Goal: Task Accomplishment & Management: Complete application form

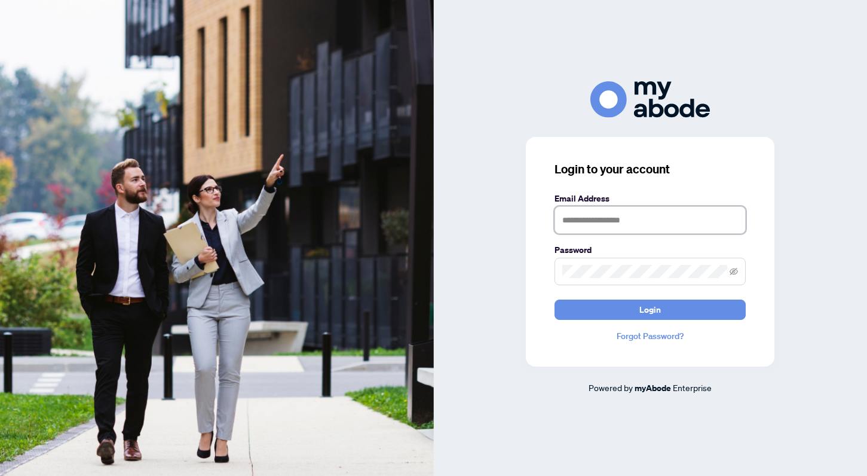
type input "**********"
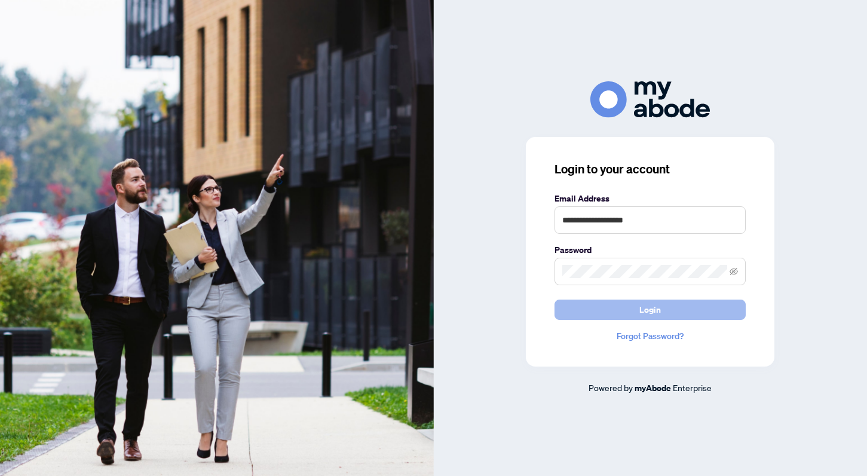
click at [617, 306] on button "Login" at bounding box center [649, 309] width 191 height 20
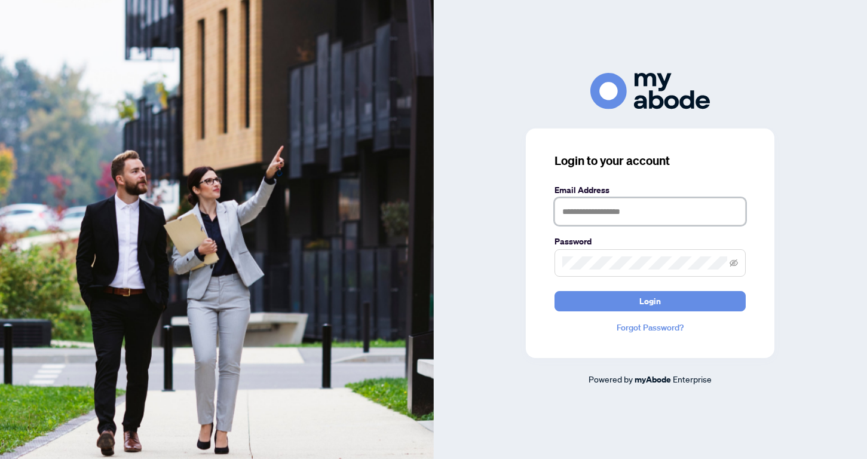
type input "**********"
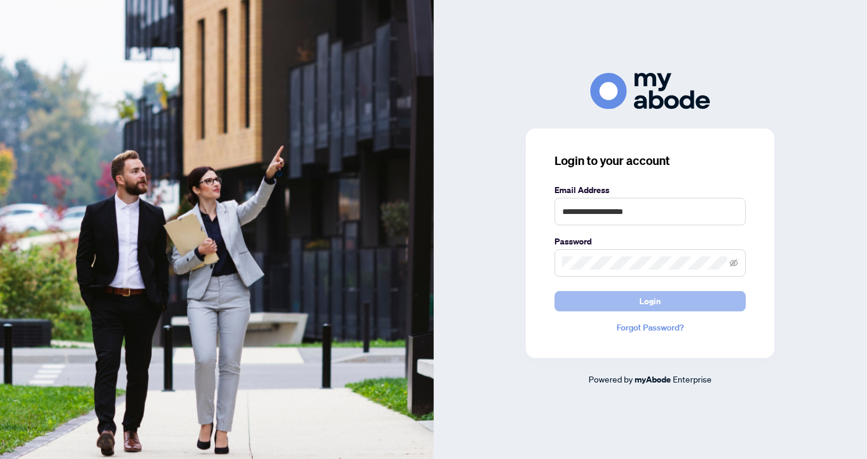
click at [636, 303] on button "Login" at bounding box center [649, 301] width 191 height 20
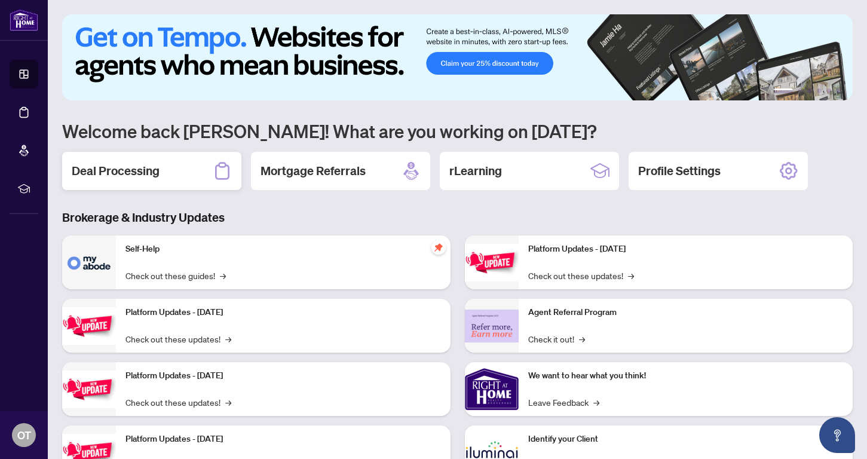
click at [143, 176] on h2 "Deal Processing" at bounding box center [116, 171] width 88 height 17
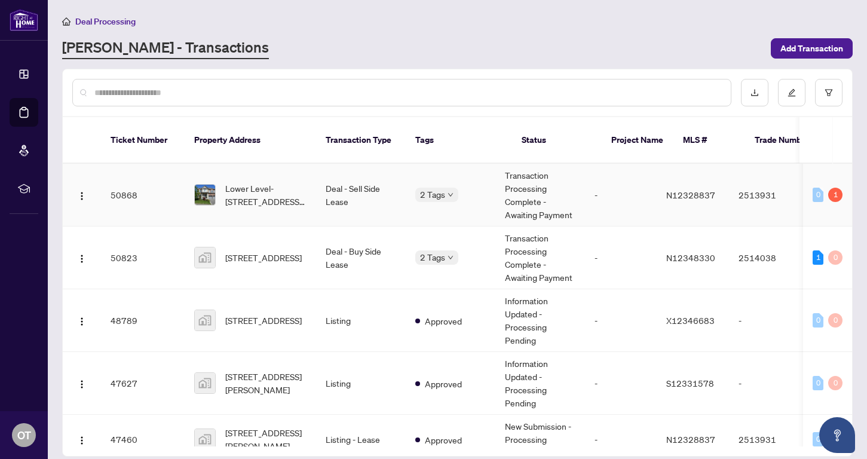
click at [209, 185] on img at bounding box center [205, 195] width 20 height 20
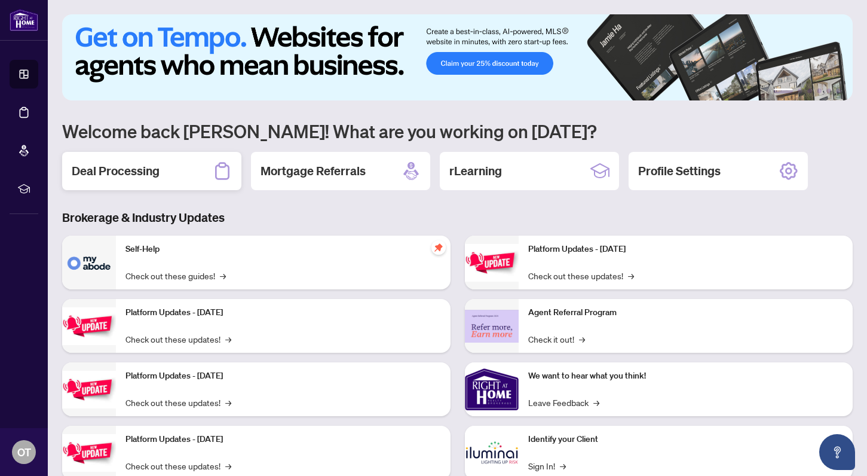
click at [130, 168] on h2 "Deal Processing" at bounding box center [116, 171] width 88 height 17
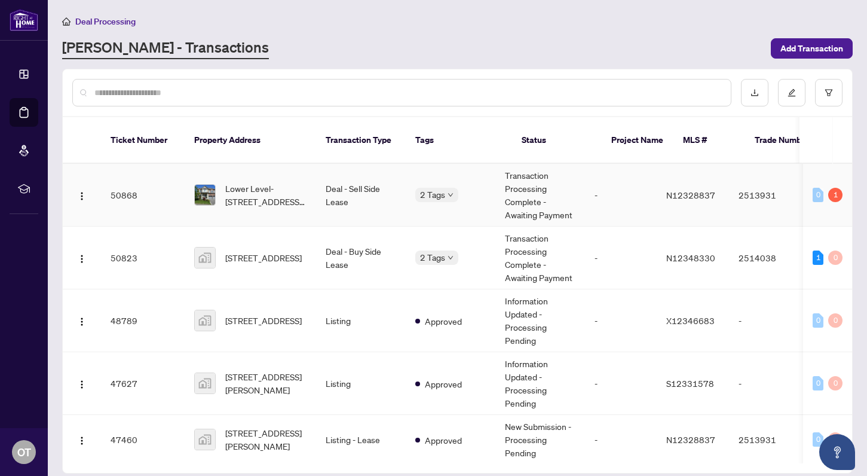
click at [204, 185] on img at bounding box center [205, 195] width 20 height 20
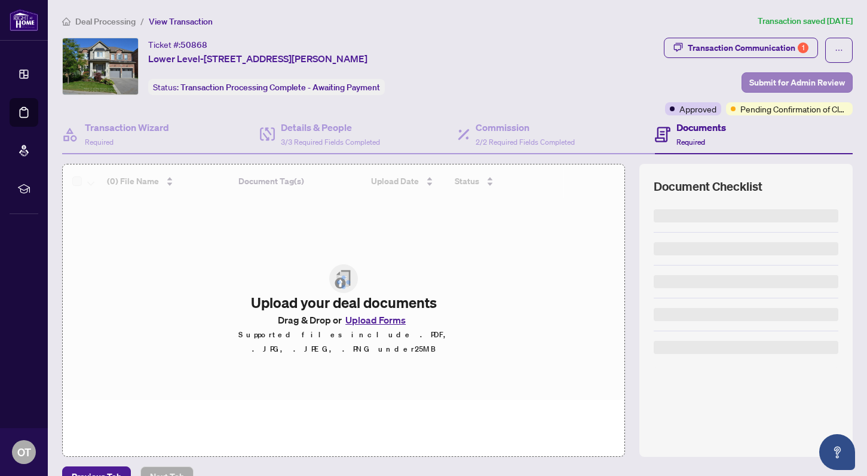
click at [792, 87] on span "Submit for Admin Review" at bounding box center [797, 82] width 96 height 19
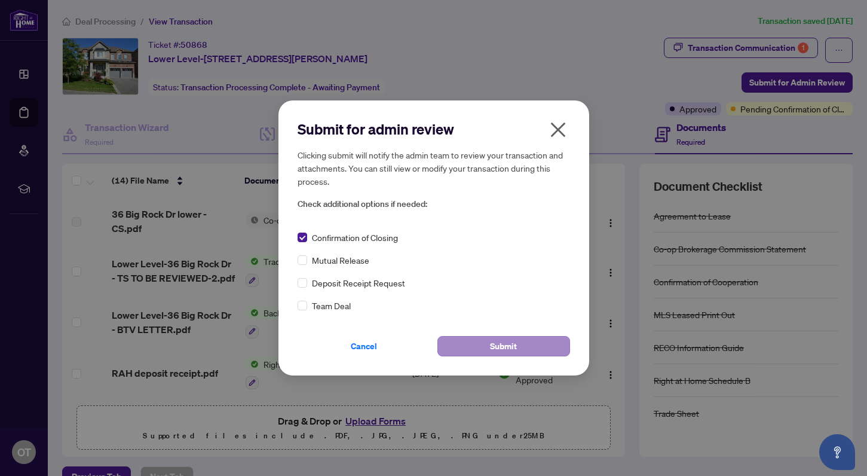
click at [510, 353] on span "Submit" at bounding box center [503, 345] width 27 height 19
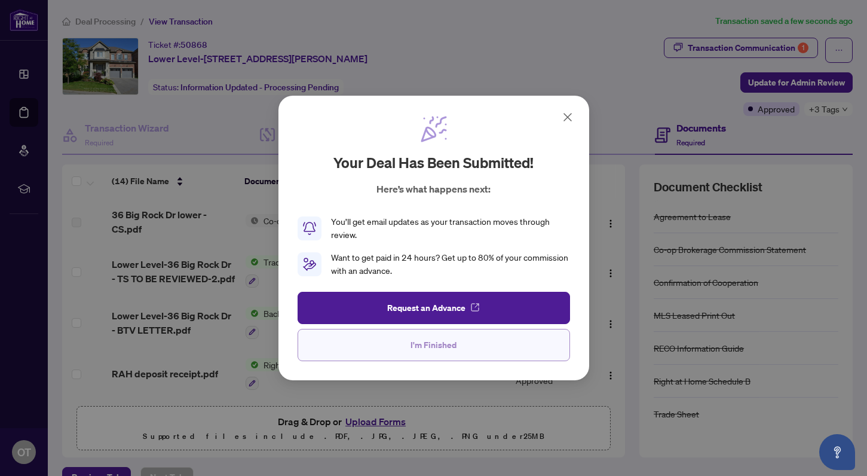
click at [433, 349] on span "I'm Finished" at bounding box center [433, 344] width 46 height 19
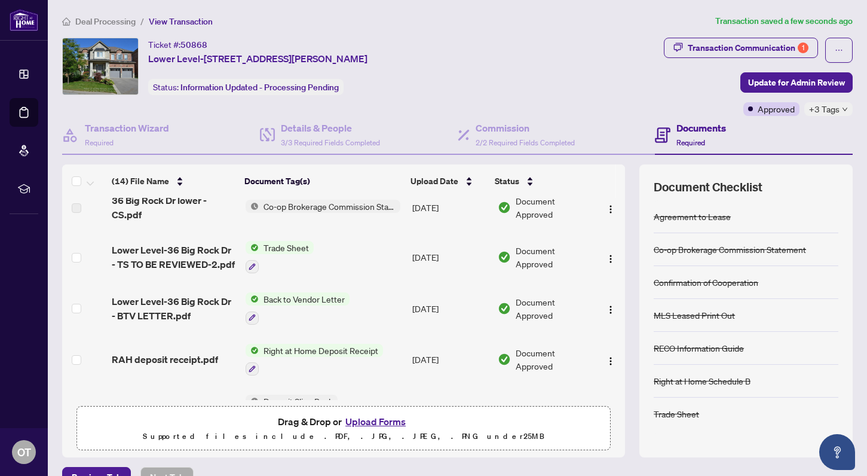
scroll to position [13, 0]
click at [606, 211] on img "button" at bounding box center [611, 211] width 10 height 10
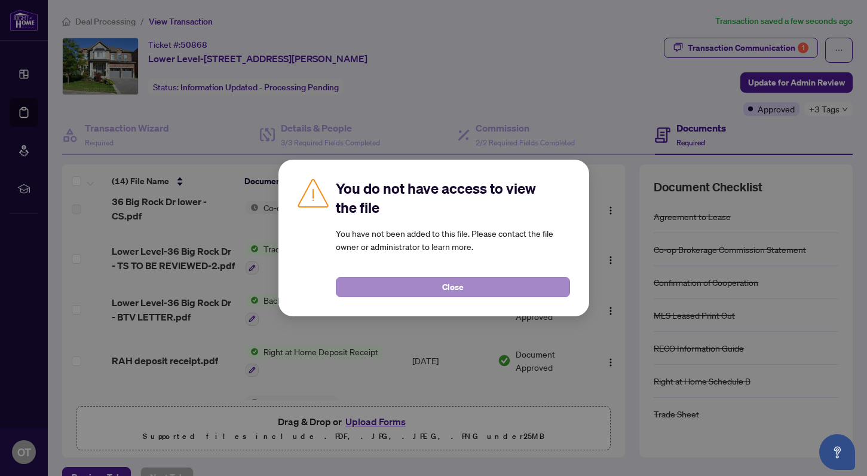
click at [477, 287] on button "Close" at bounding box center [453, 287] width 234 height 20
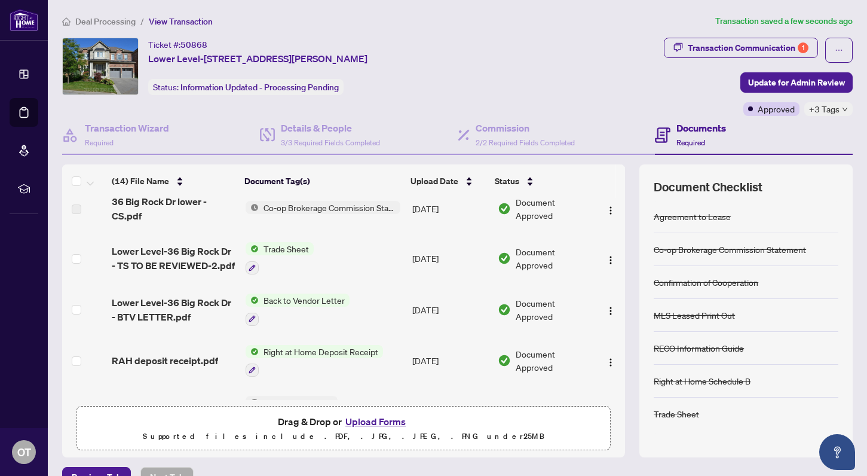
click at [358, 203] on span "Co-op Brokerage Commission Statement" at bounding box center [330, 207] width 142 height 13
click at [325, 247] on span "Co-op Brokerage Commission Statement" at bounding box center [328, 247] width 162 height 13
click at [608, 207] on img "button" at bounding box center [611, 211] width 10 height 10
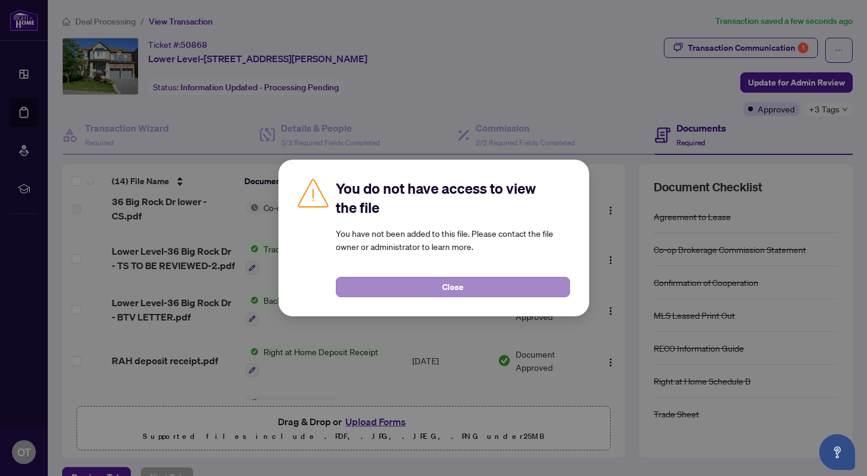
click at [454, 287] on span "Close" at bounding box center [453, 286] width 22 height 19
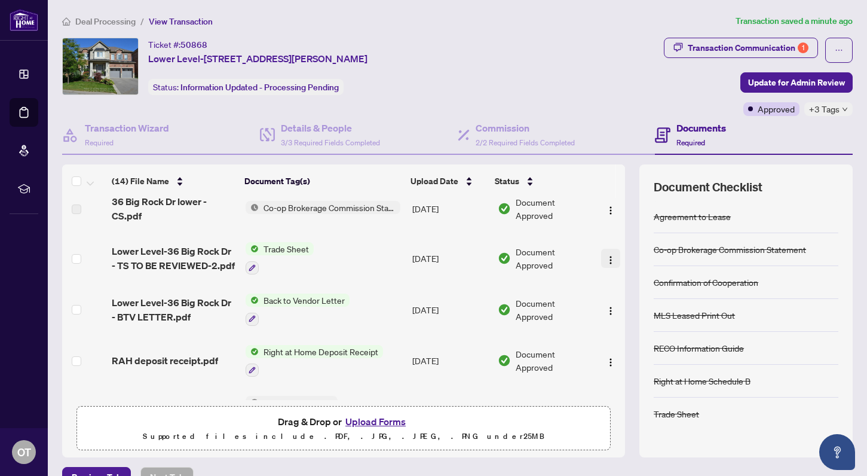
click at [601, 258] on button "button" at bounding box center [610, 258] width 19 height 19
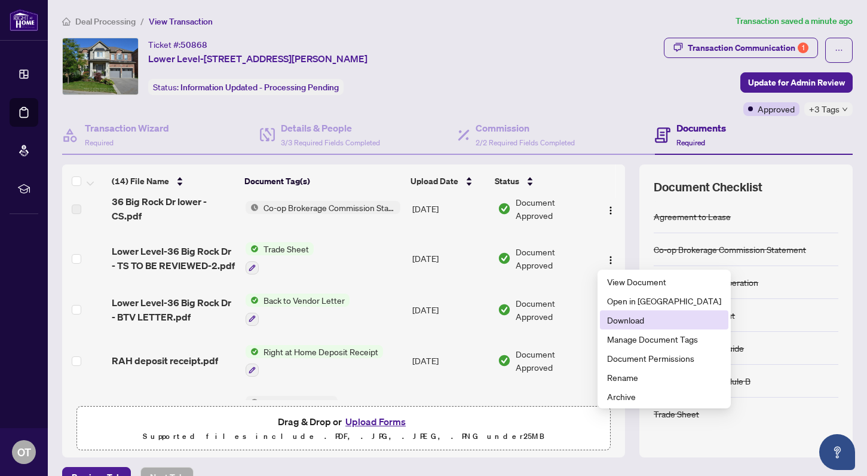
click at [629, 318] on span "Download" at bounding box center [664, 319] width 114 height 13
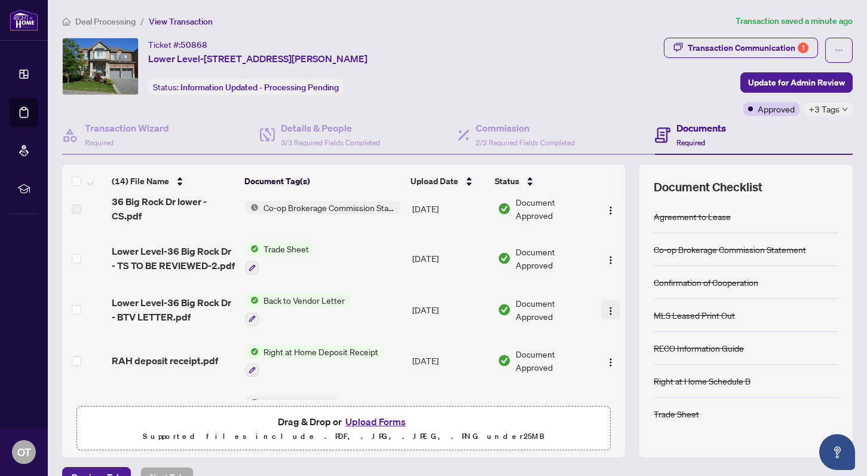
click at [602, 311] on button "button" at bounding box center [610, 309] width 19 height 19
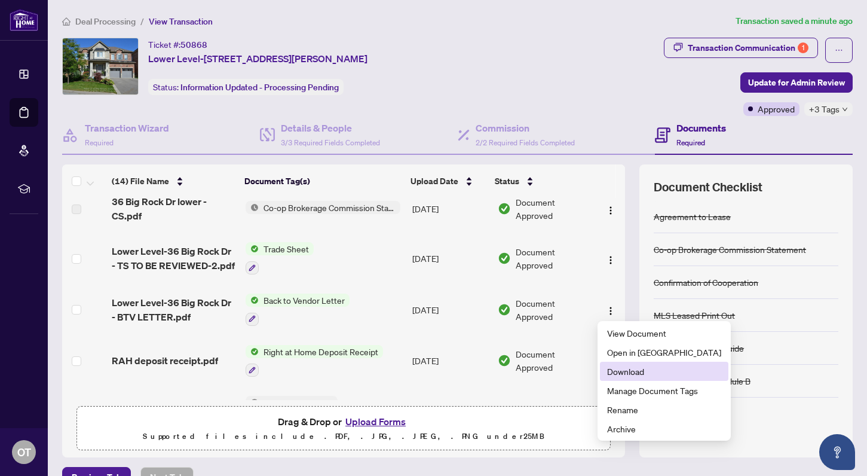
click at [616, 372] on span "Download" at bounding box center [664, 370] width 114 height 13
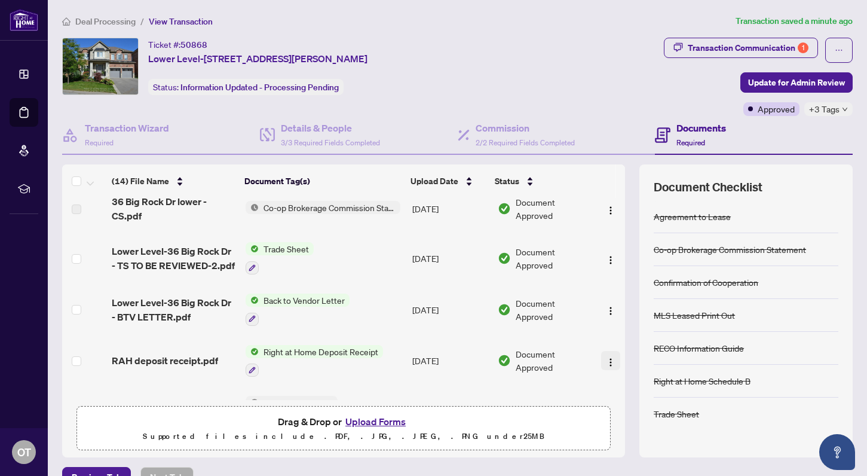
click at [607, 363] on img "button" at bounding box center [611, 362] width 10 height 10
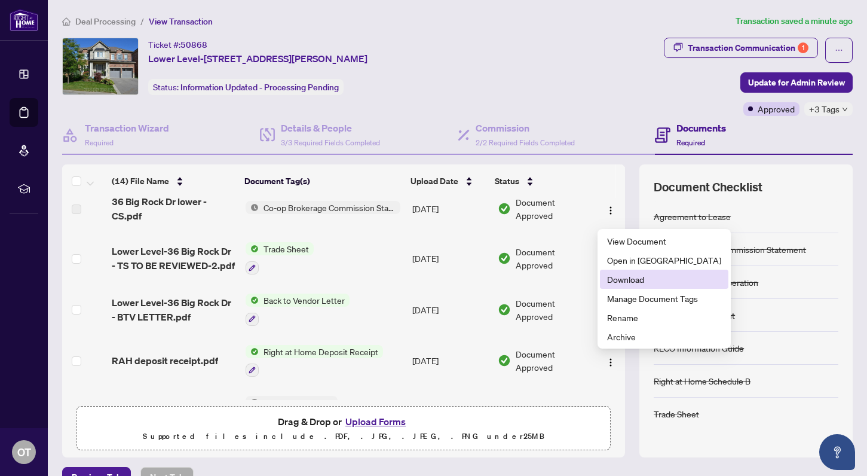
click at [634, 283] on span "Download" at bounding box center [664, 278] width 114 height 13
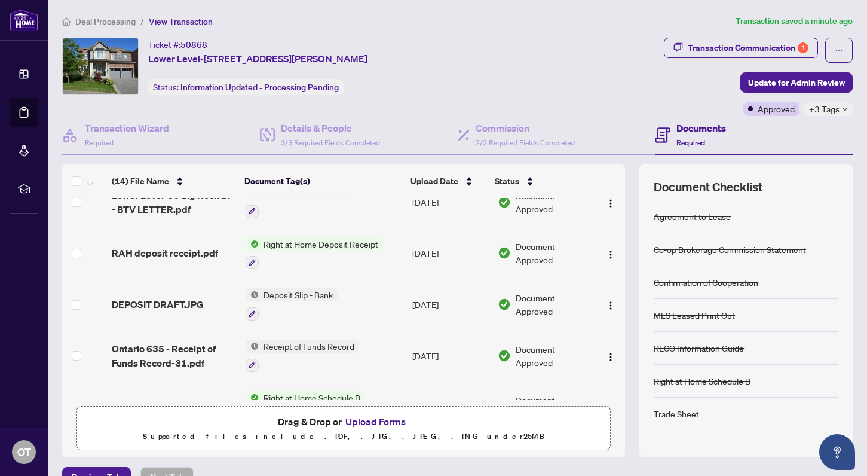
scroll to position [130, 0]
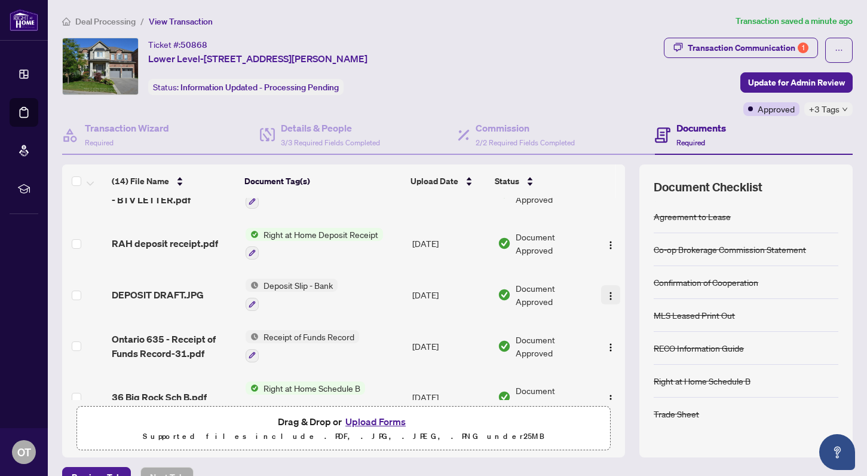
click at [606, 290] on span "button" at bounding box center [611, 294] width 10 height 13
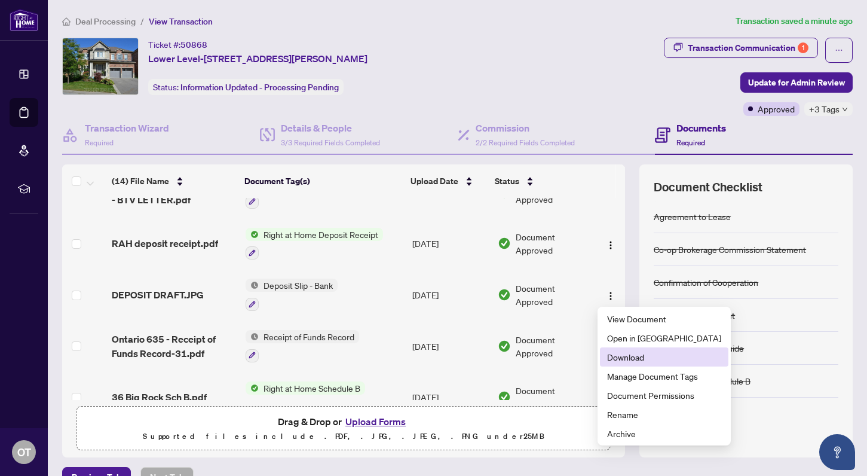
click at [621, 355] on span "Download" at bounding box center [664, 356] width 114 height 13
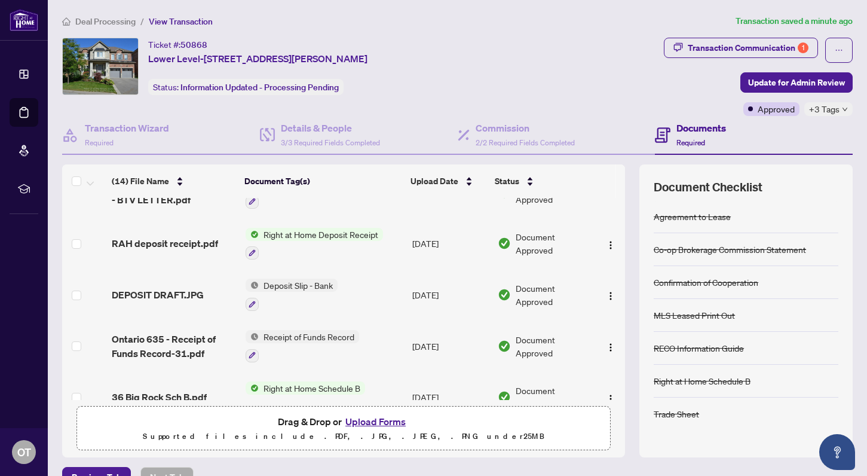
scroll to position [0, 0]
click at [609, 348] on img "button" at bounding box center [611, 347] width 10 height 10
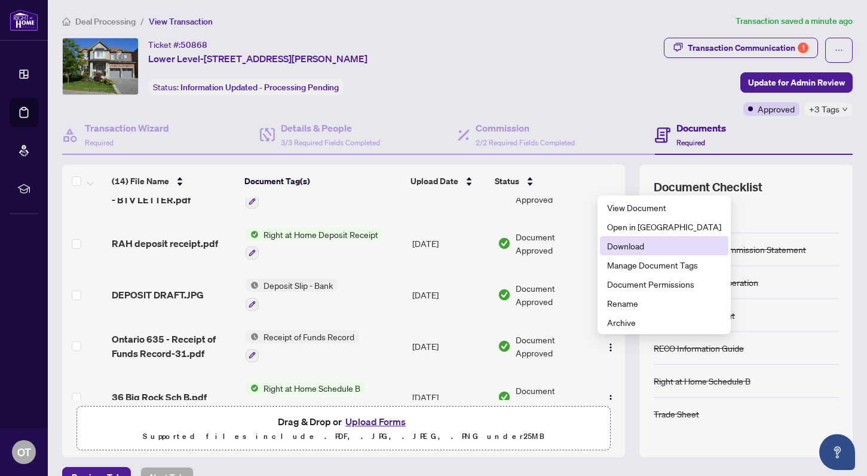
click at [625, 249] on span "Download" at bounding box center [664, 245] width 114 height 13
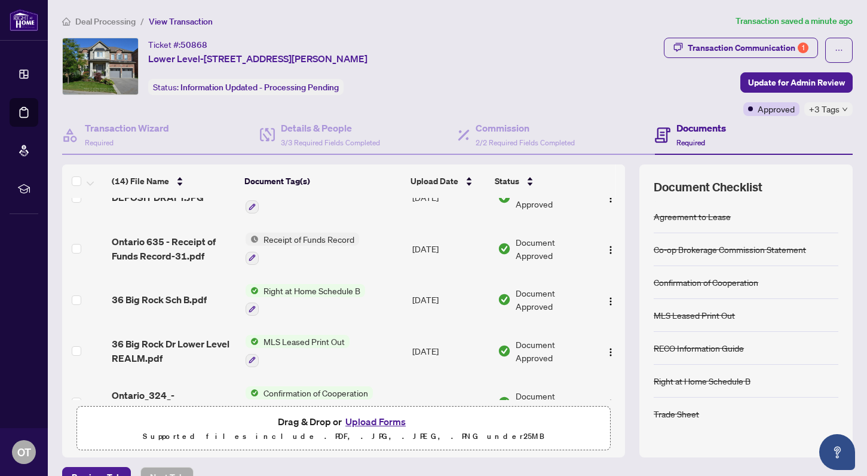
scroll to position [236, 0]
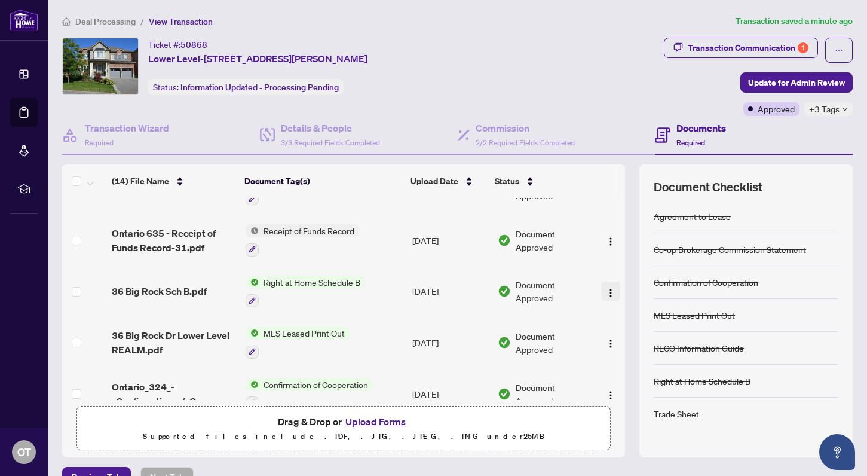
click at [606, 295] on img "button" at bounding box center [611, 293] width 10 height 10
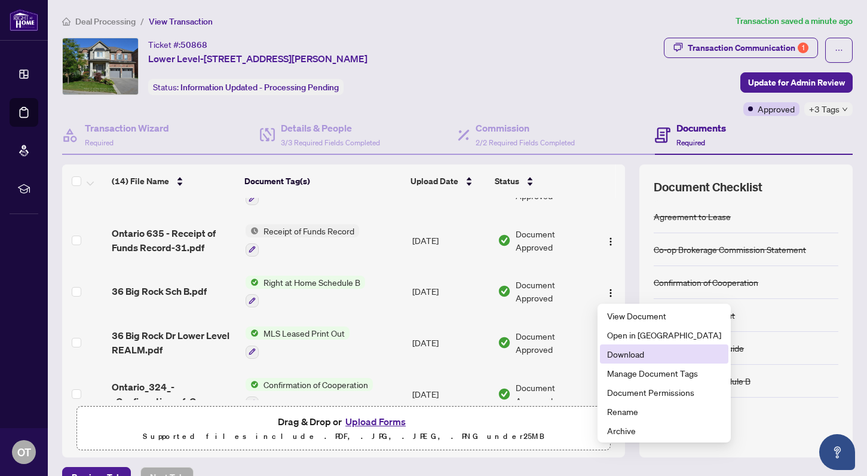
click at [620, 354] on span "Download" at bounding box center [664, 353] width 114 height 13
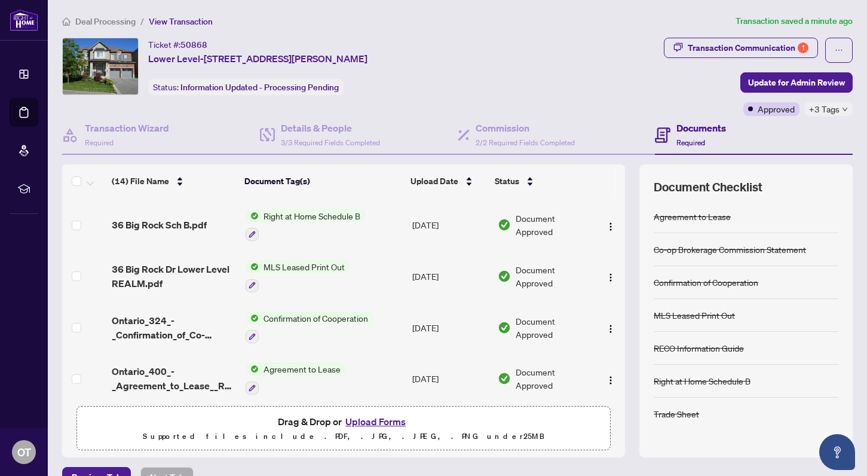
scroll to position [308, 0]
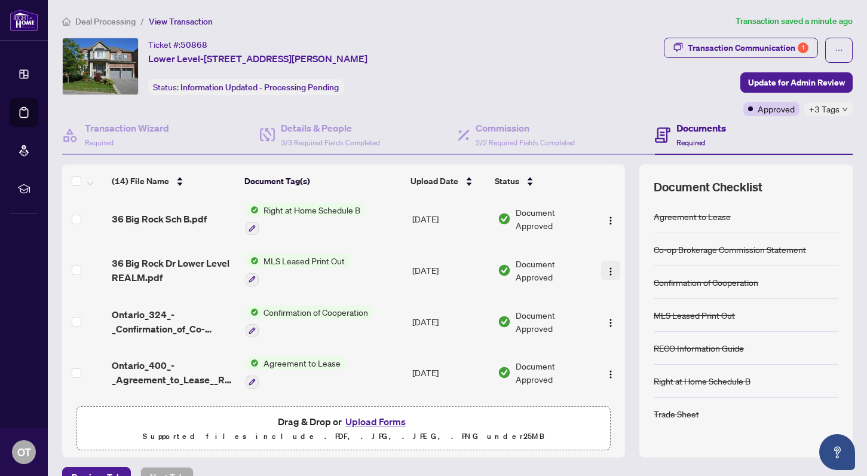
click at [602, 272] on button "button" at bounding box center [610, 269] width 19 height 19
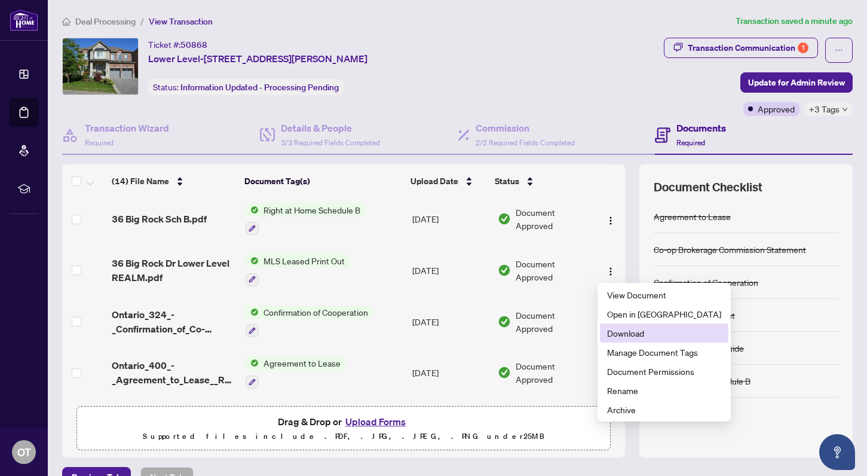
click at [623, 338] on span "Download" at bounding box center [664, 332] width 114 height 13
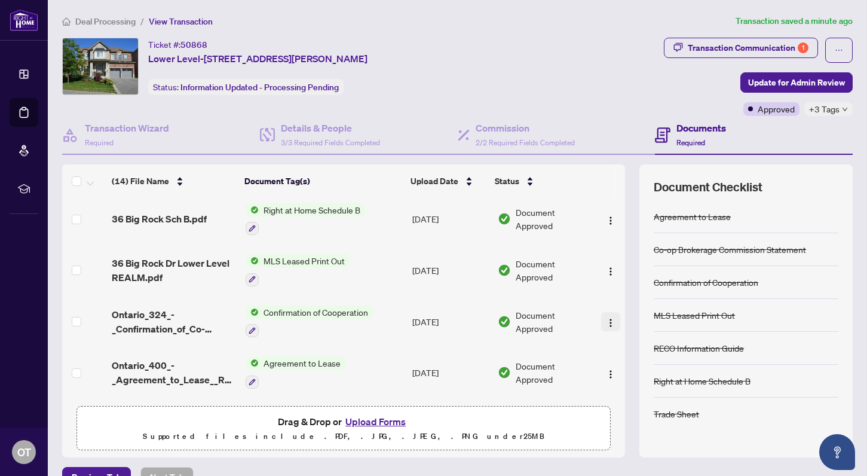
click at [606, 324] on img "button" at bounding box center [611, 323] width 10 height 10
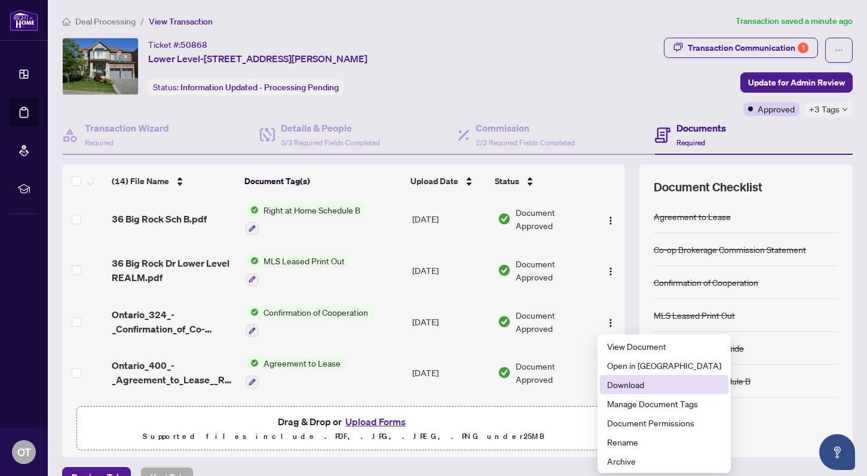
click at [622, 383] on span "Download" at bounding box center [664, 384] width 114 height 13
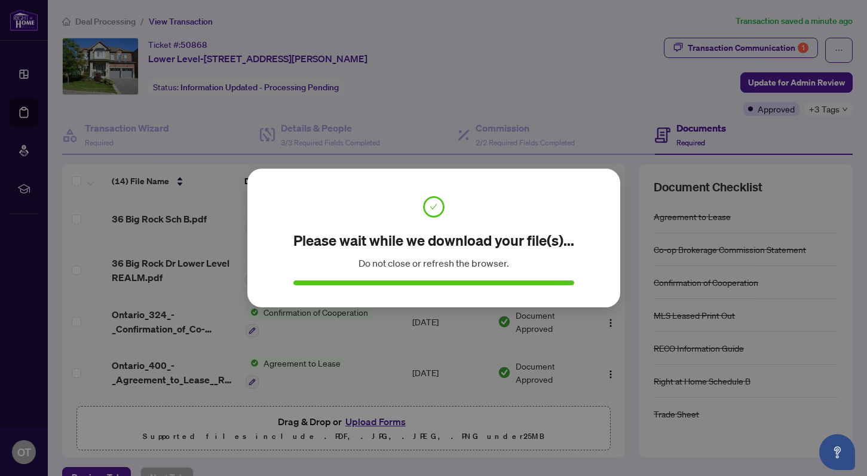
scroll to position [0, 0]
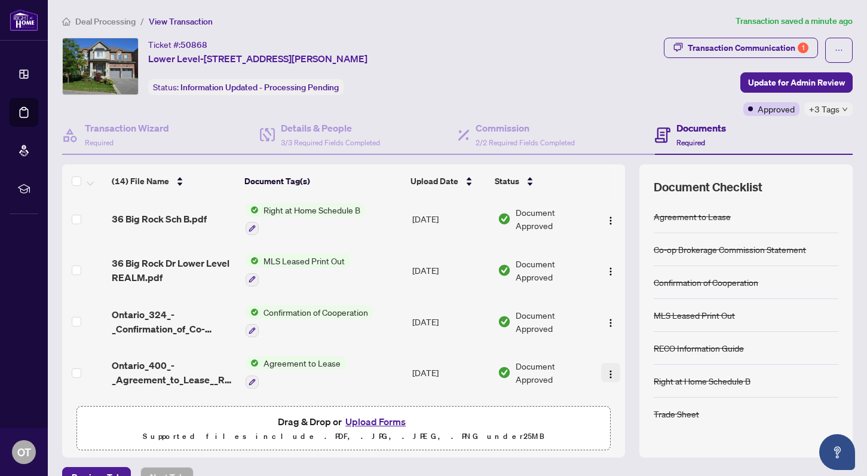
click at [606, 372] on img "button" at bounding box center [611, 374] width 10 height 10
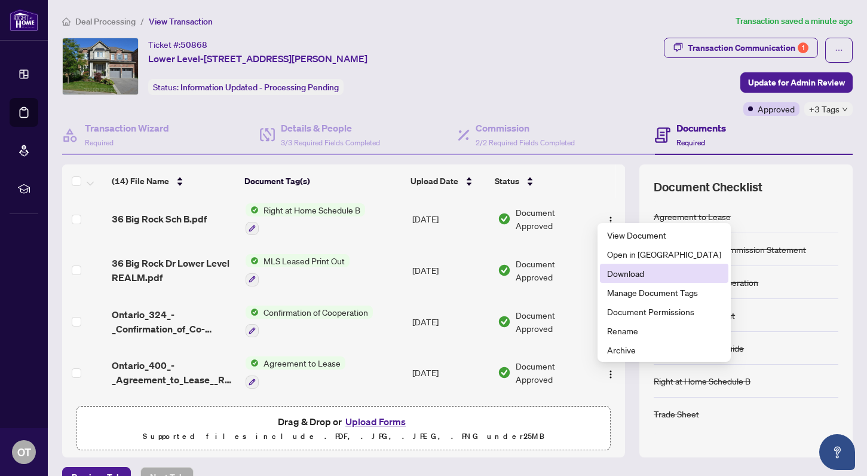
click at [628, 272] on span "Download" at bounding box center [664, 272] width 114 height 13
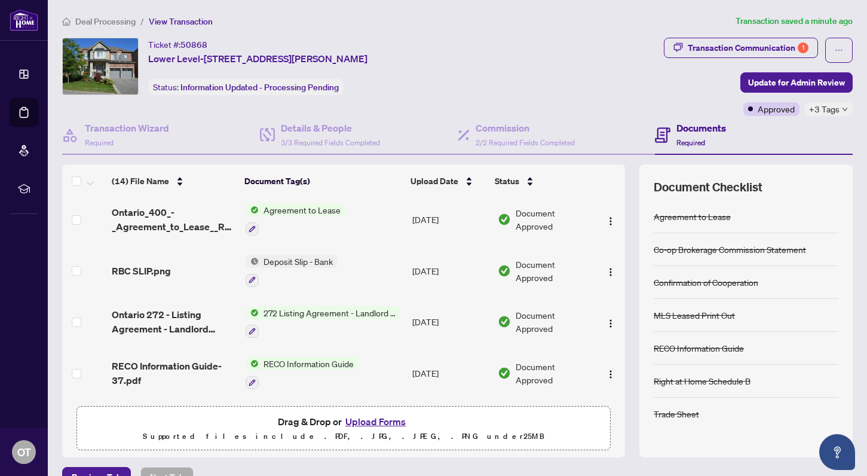
scroll to position [462, 0]
click at [606, 324] on img "button" at bounding box center [611, 323] width 10 height 10
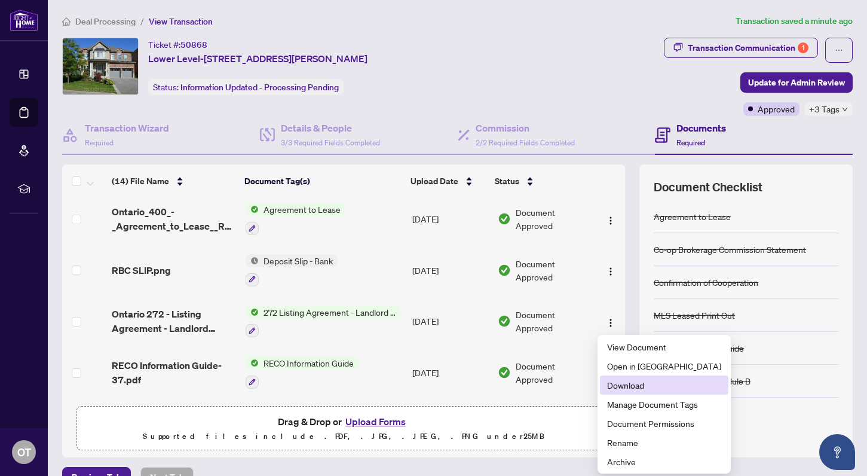
click at [620, 386] on span "Download" at bounding box center [664, 384] width 114 height 13
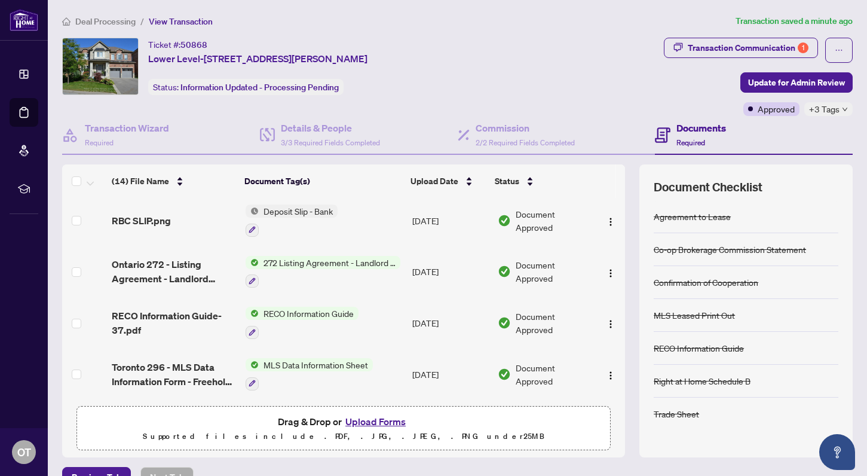
scroll to position [518, 0]
click at [606, 320] on img "button" at bounding box center [611, 324] width 10 height 10
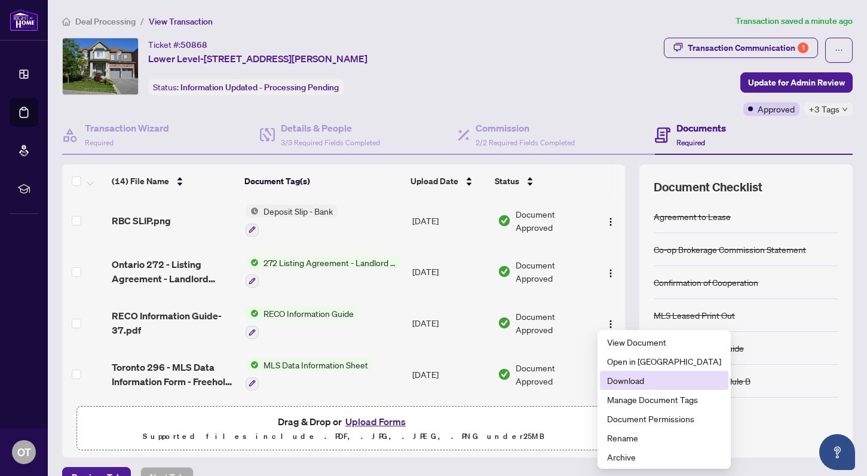
click at [615, 383] on span "Download" at bounding box center [664, 379] width 114 height 13
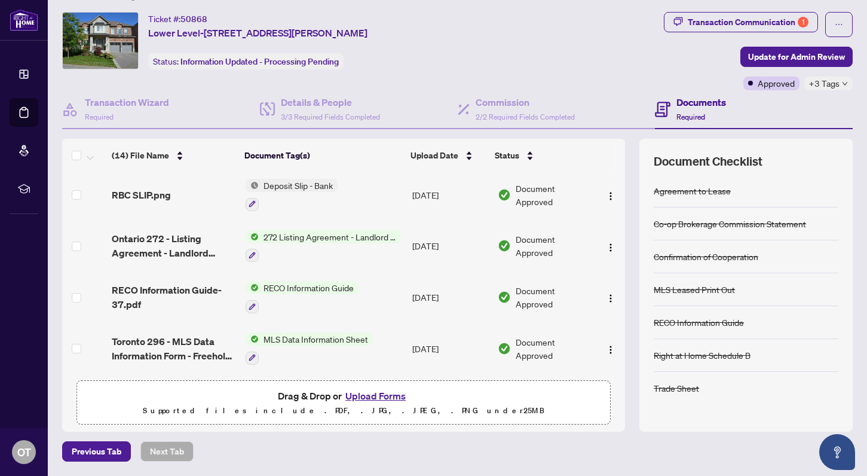
scroll to position [25, 0]
click at [607, 345] on img "button" at bounding box center [611, 350] width 10 height 10
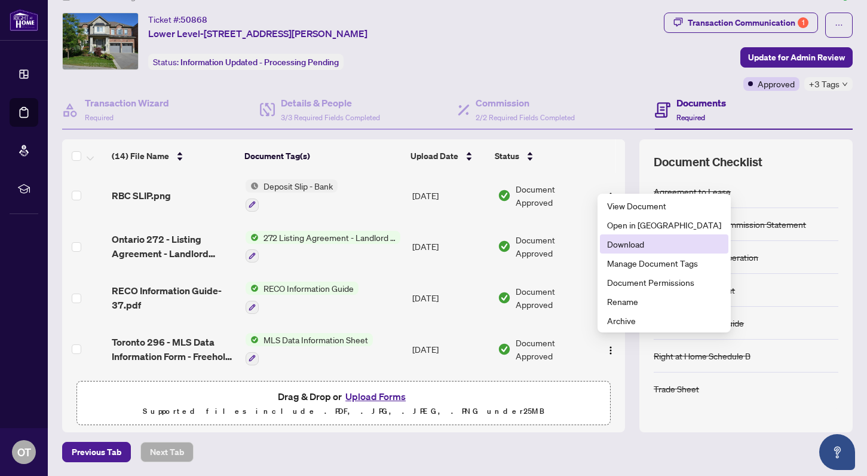
click at [620, 243] on span "Download" at bounding box center [664, 243] width 114 height 13
